Goal: Task Accomplishment & Management: Manage account settings

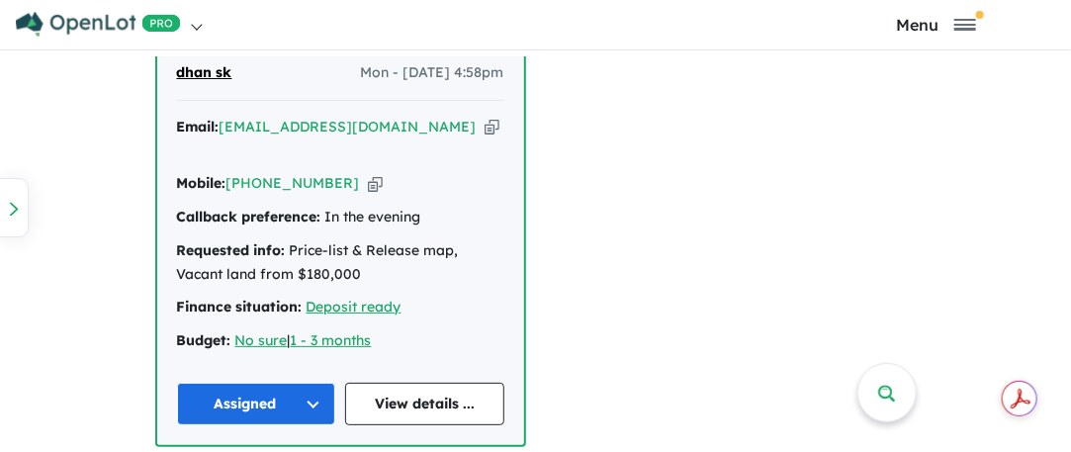
scroll to position [1384, 0]
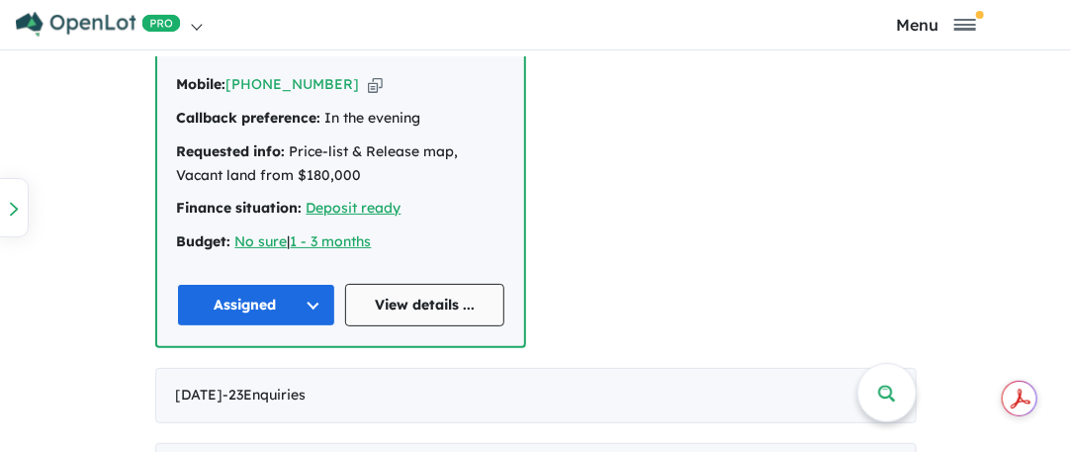
click at [396, 284] on link "View details ..." at bounding box center [424, 305] width 159 height 43
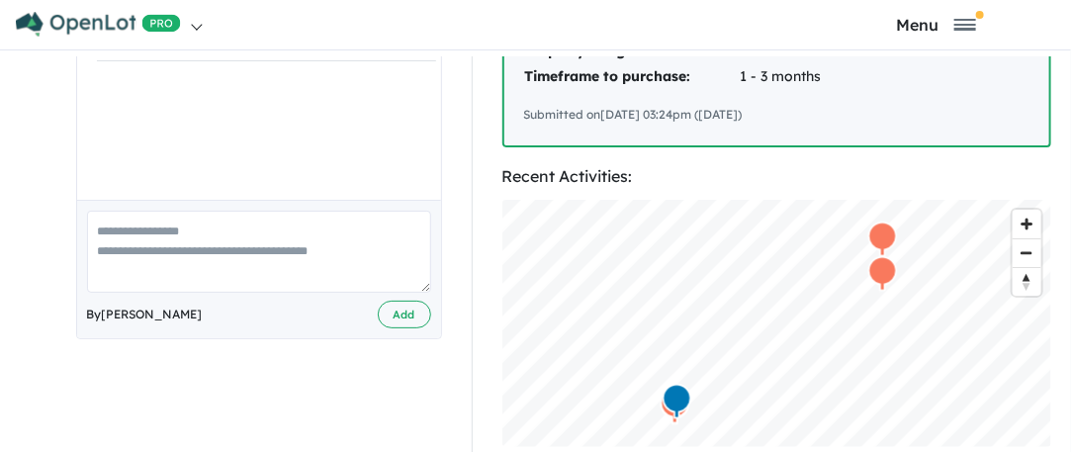
scroll to position [593, 0]
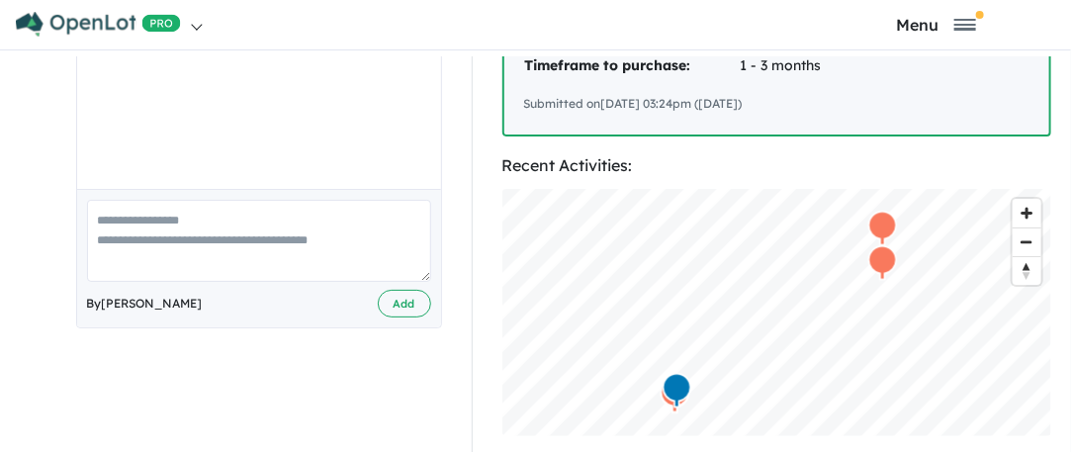
click at [134, 205] on textarea at bounding box center [259, 241] width 344 height 82
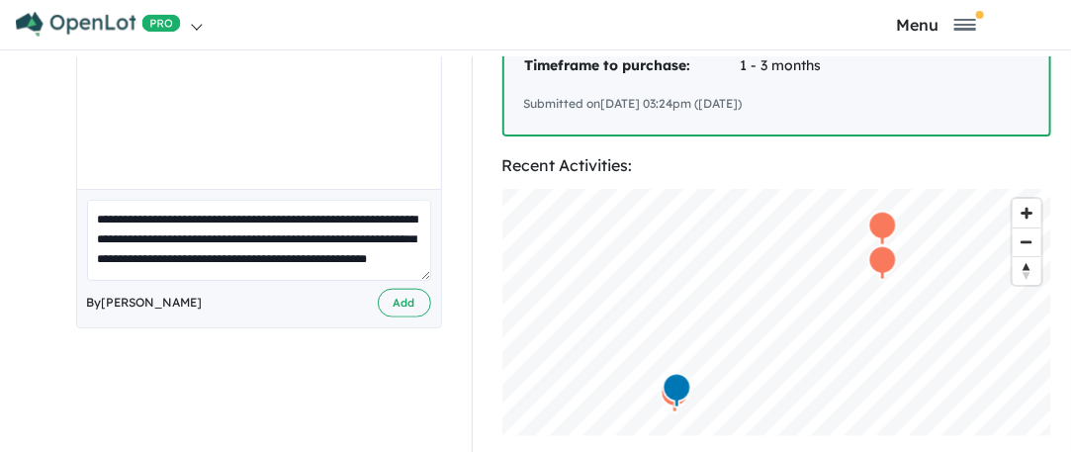
scroll to position [28, 0]
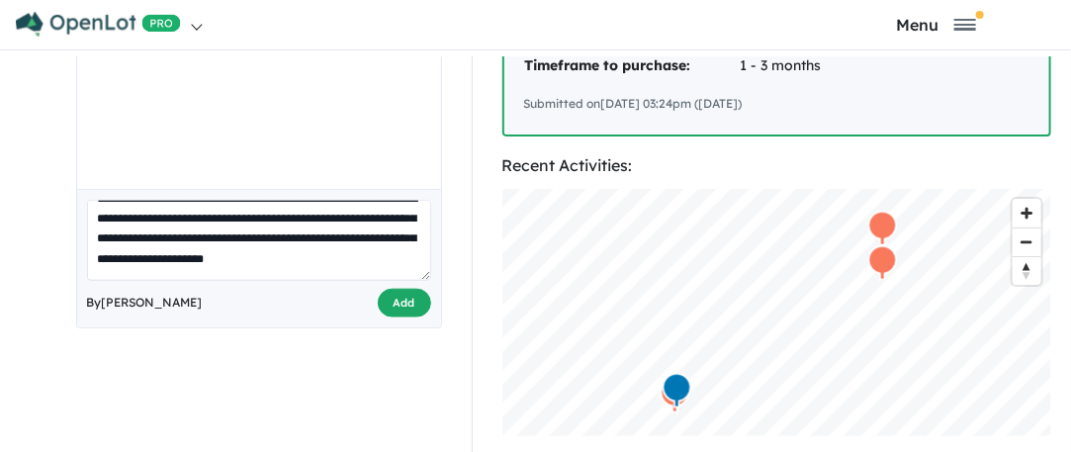
type textarea "**********"
click at [386, 289] on button "Add" at bounding box center [404, 303] width 53 height 29
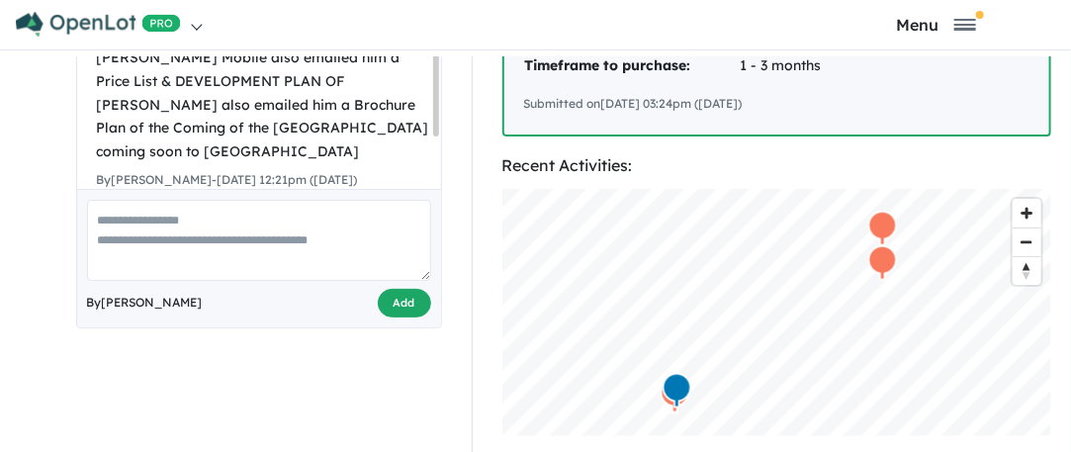
scroll to position [627, 0]
